Goal: Task Accomplishment & Management: Use online tool/utility

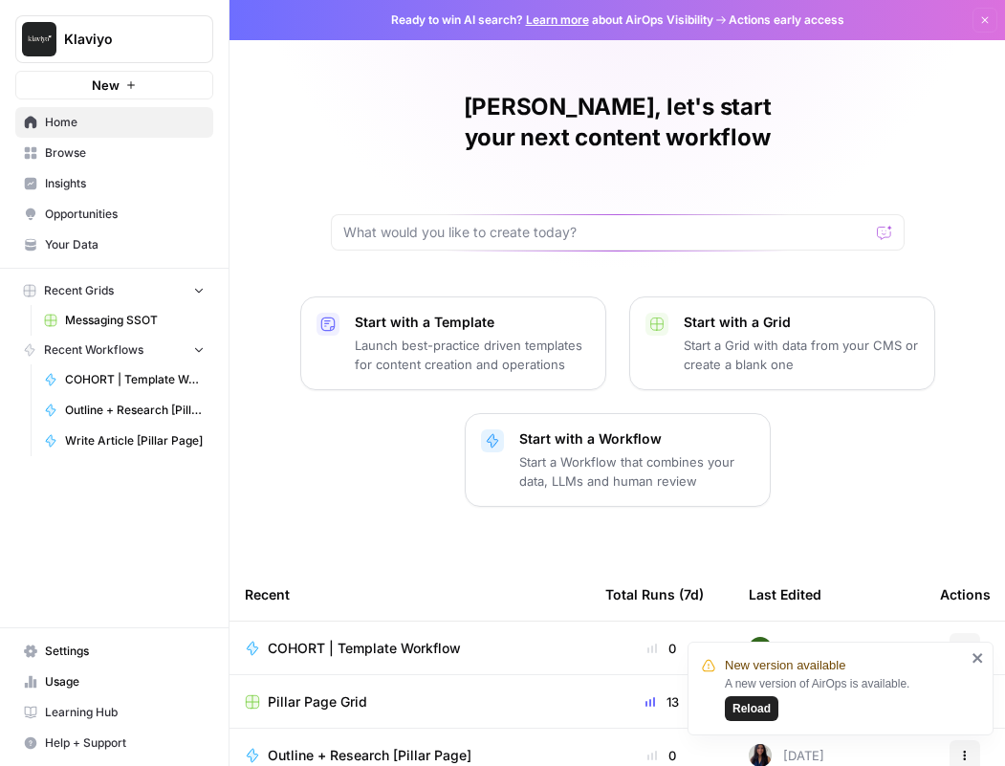
click at [136, 660] on link "Settings" at bounding box center [114, 651] width 198 height 31
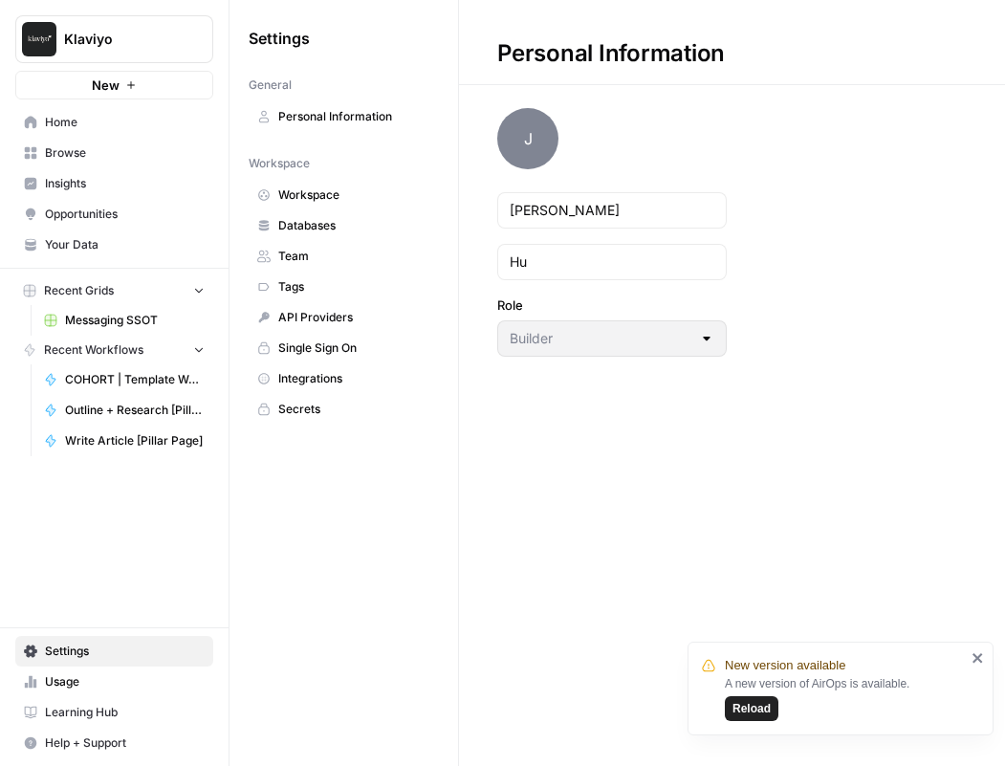
click at [98, 678] on span "Usage" at bounding box center [125, 681] width 160 height 17
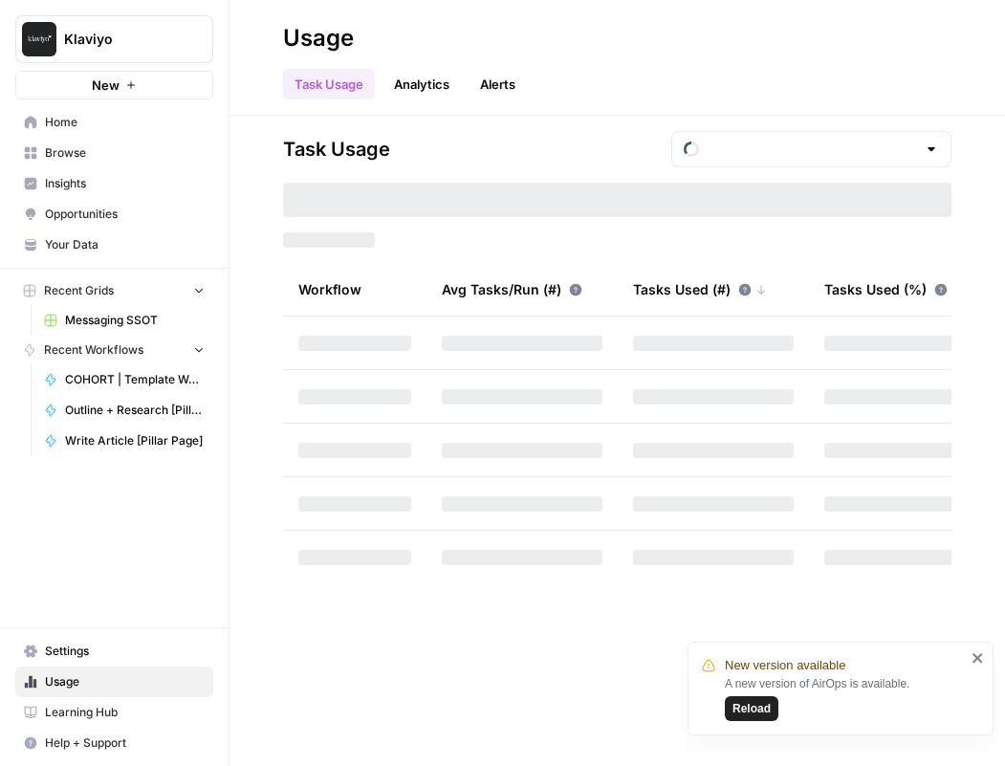
type input "September Tasks"
click at [97, 706] on span "Learning Hub" at bounding box center [125, 712] width 160 height 17
click at [126, 125] on span "Home" at bounding box center [125, 122] width 160 height 17
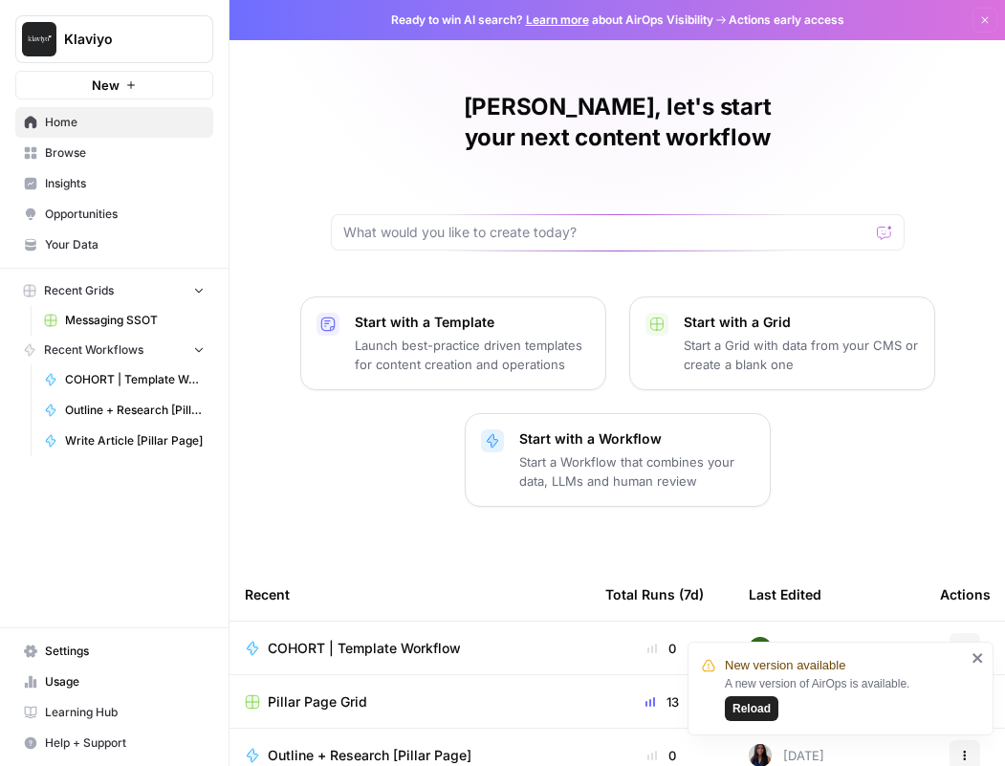
click at [124, 156] on span "Browse" at bounding box center [125, 152] width 160 height 17
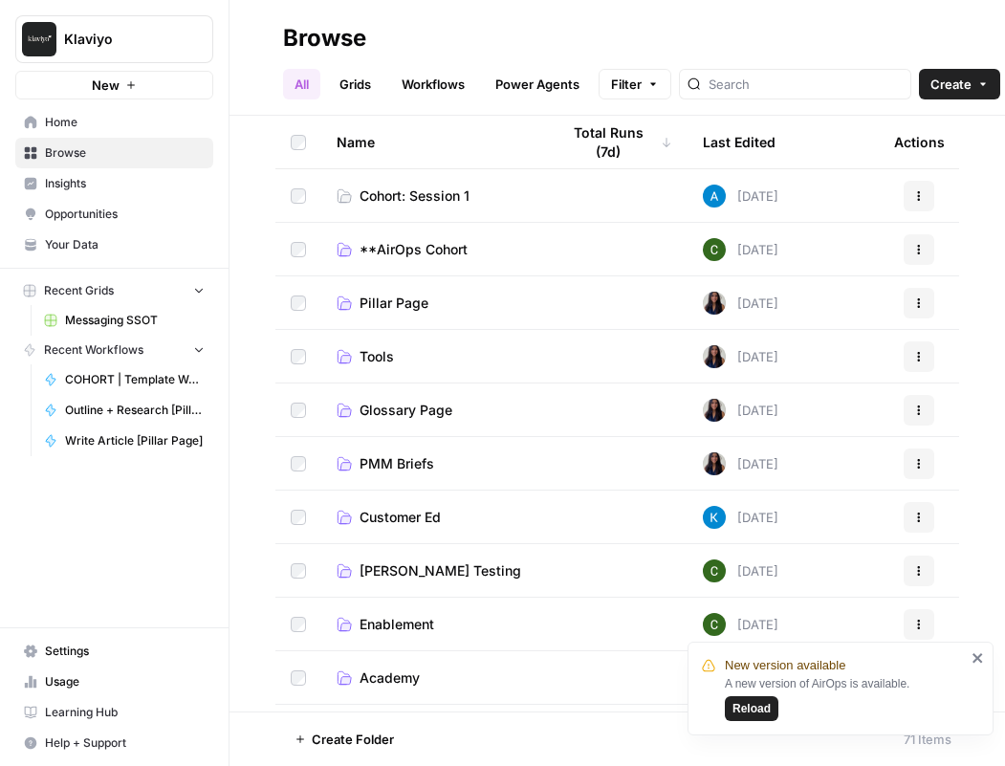
click at [385, 73] on ul "All Grids Workflows Power Agents" at bounding box center [437, 84] width 308 height 31
click at [362, 93] on link "Grids" at bounding box center [355, 84] width 55 height 31
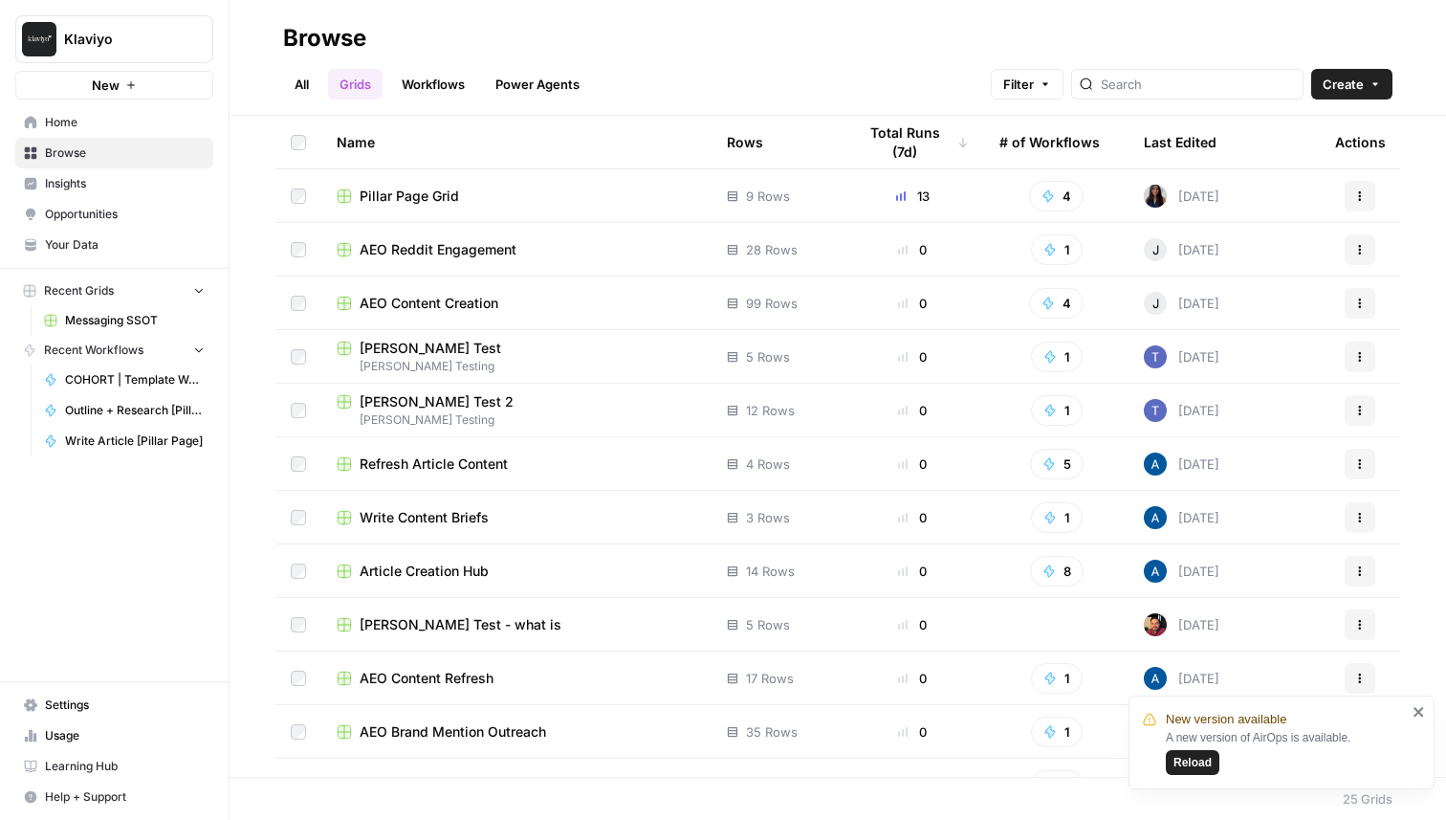
click at [572, 517] on div "Write Content Briefs" at bounding box center [517, 517] width 360 height 19
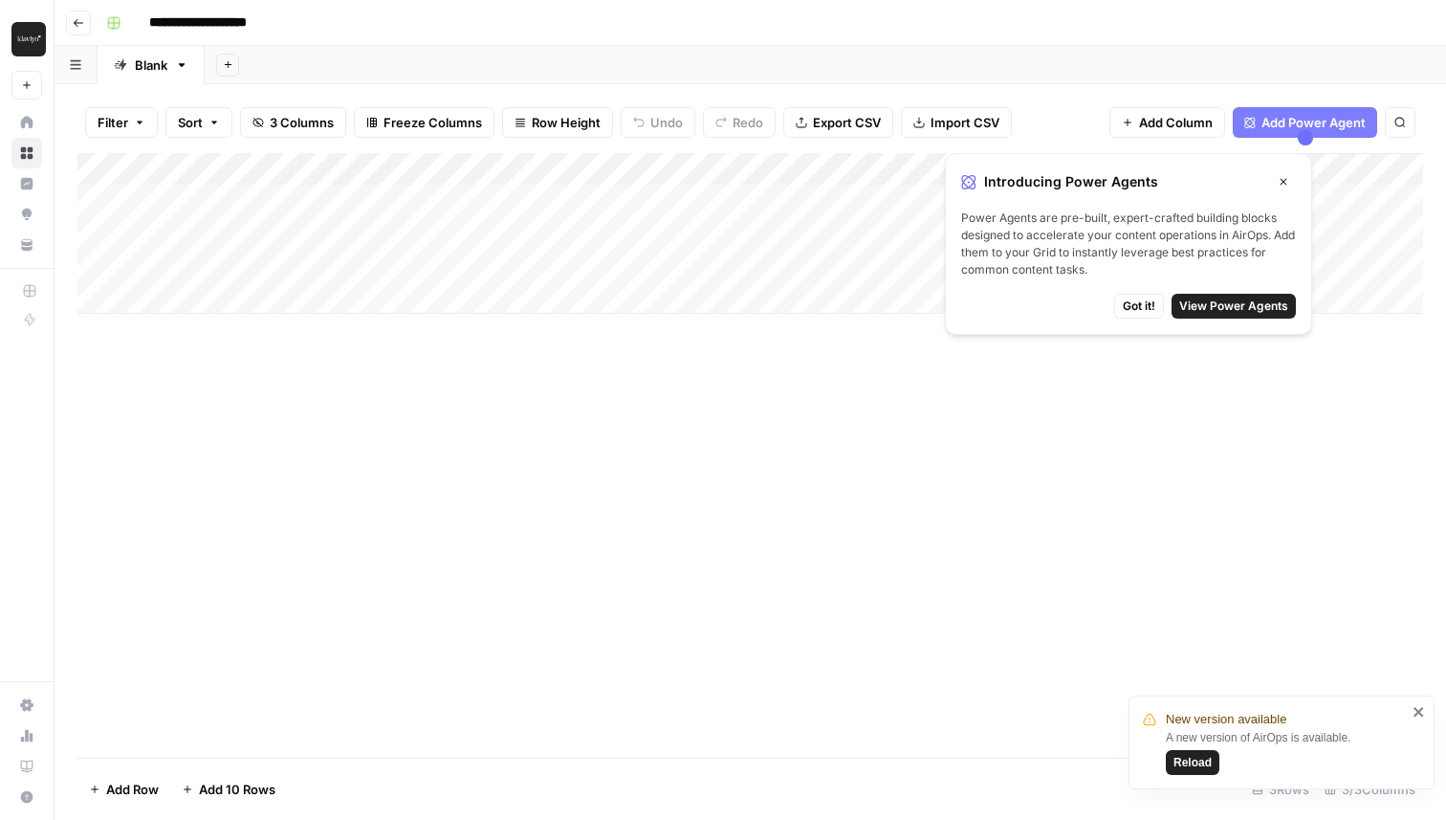
click at [821, 300] on span "Got it!" at bounding box center [1139, 305] width 33 height 17
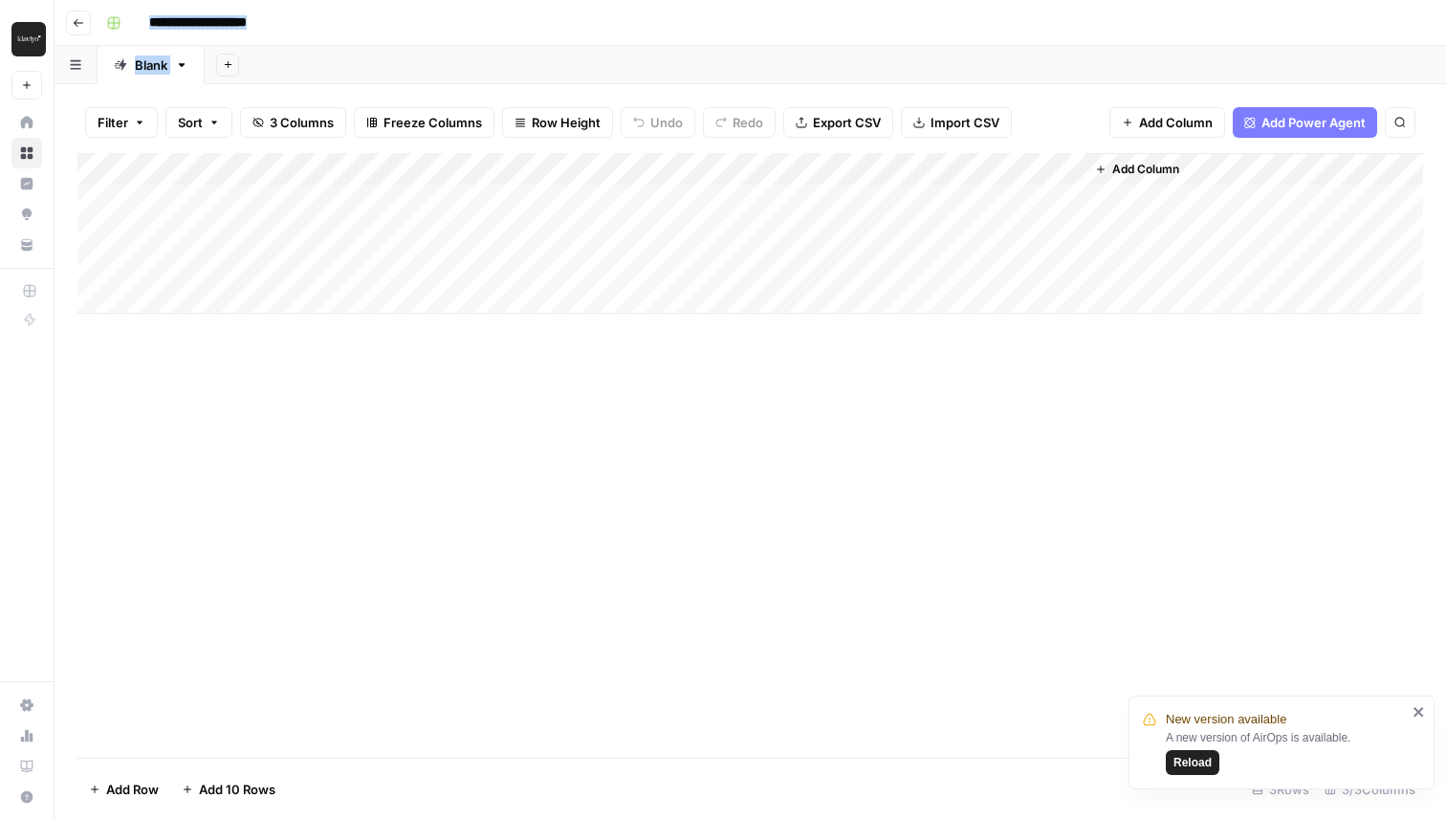
drag, startPoint x: 0, startPoint y: 483, endPoint x: 290, endPoint y: 469, distance: 290.1
click at [290, 469] on div "**********" at bounding box center [723, 410] width 1446 height 820
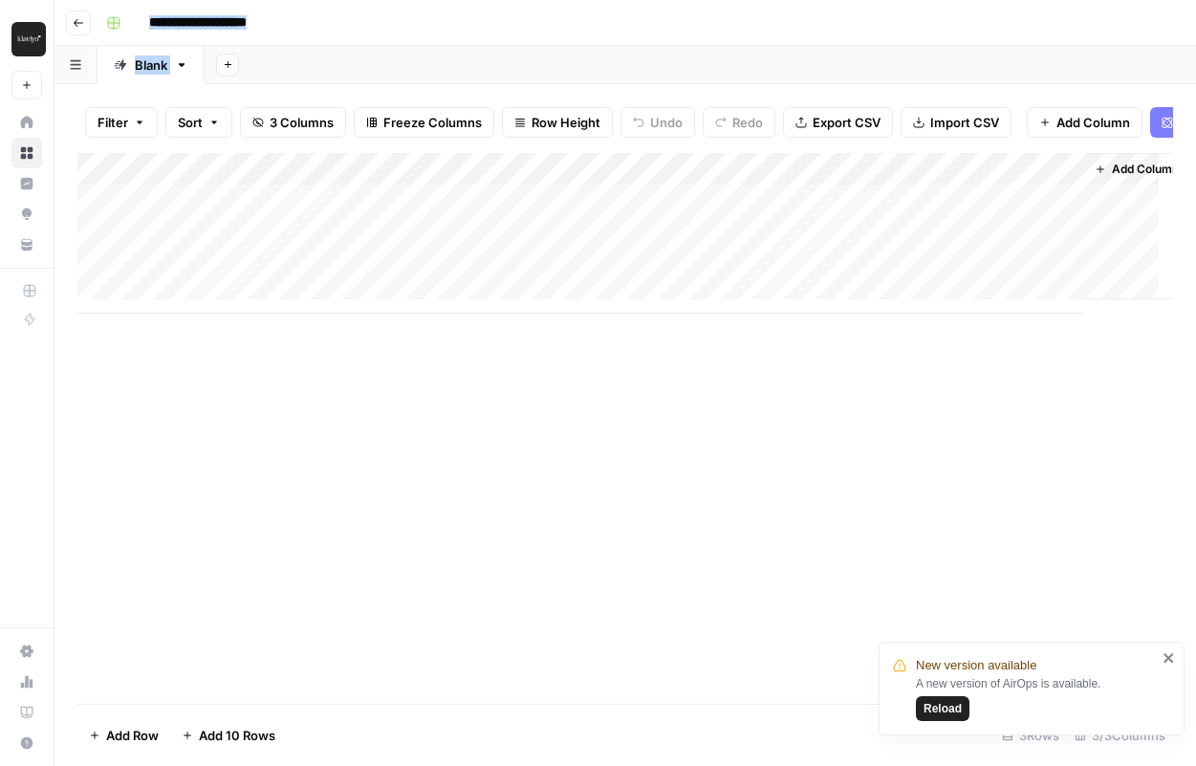
click at [73, 17] on icon "button" at bounding box center [78, 22] width 11 height 11
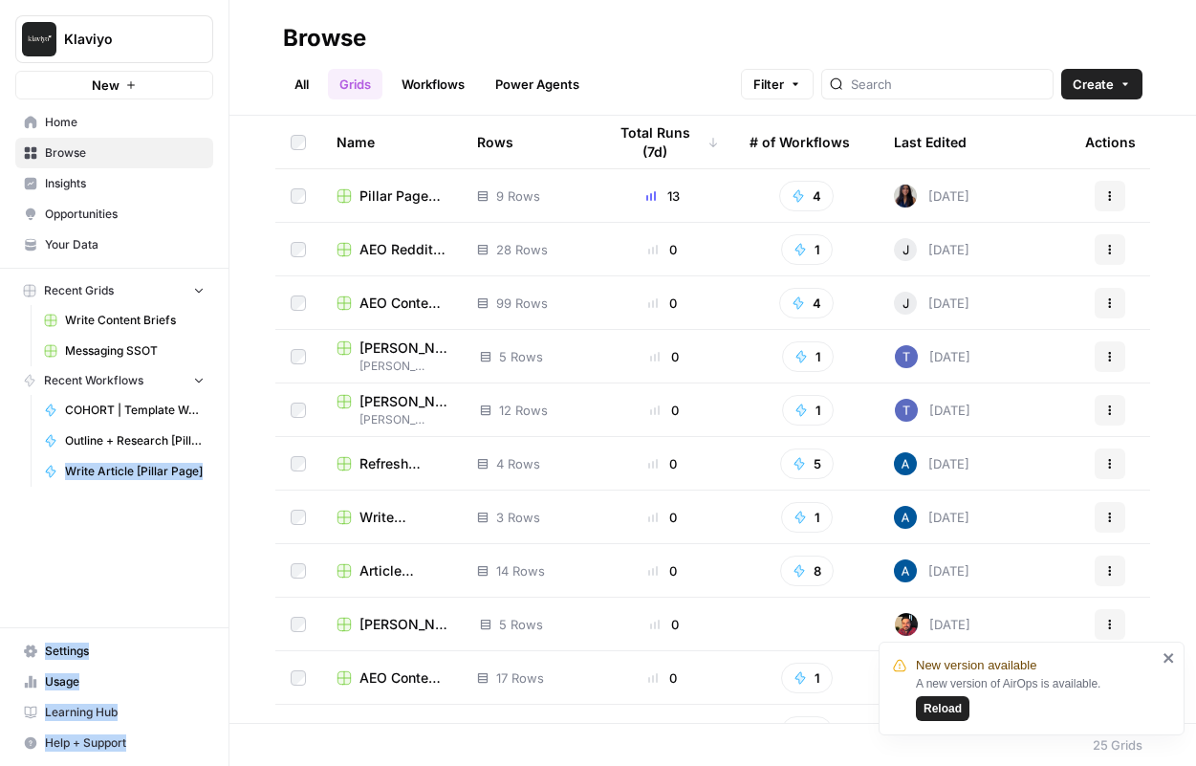
click at [821, 717] on button "Reload" at bounding box center [943, 708] width 54 height 25
